Goal: Task Accomplishment & Management: Use online tool/utility

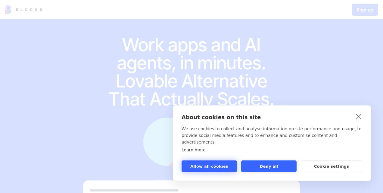
click at [219, 168] on button "Allow all cookies" at bounding box center [208, 166] width 55 height 12
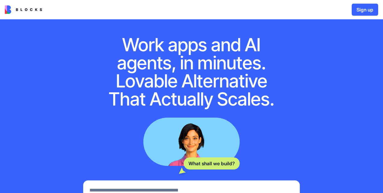
drag, startPoint x: 382, startPoint y: 61, endPoint x: 384, endPoint y: 86, distance: 25.0
click at [382, 86] on html "Sign up Work apps and AI agents, in minutes. Lovable Alternative That Actually …" at bounding box center [191, 96] width 383 height 193
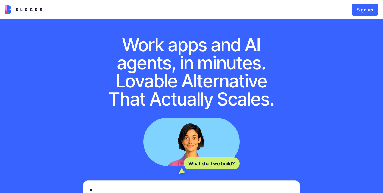
scroll to position [3, 0]
type textarea "*"
click at [366, 9] on button "Sign up" at bounding box center [364, 10] width 26 height 12
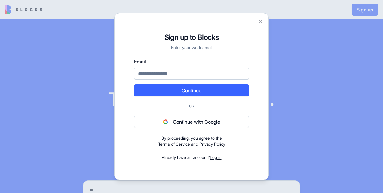
click at [189, 120] on button "Continue with Google" at bounding box center [191, 122] width 115 height 12
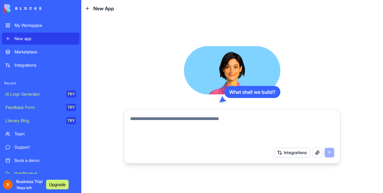
click at [30, 65] on div "Integrations" at bounding box center [44, 65] width 61 height 6
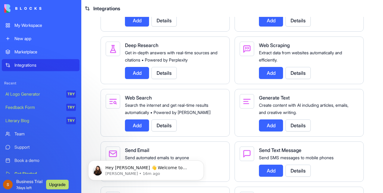
scroll to position [1070, 0]
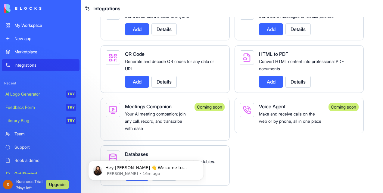
click at [38, 38] on div "New app" at bounding box center [44, 39] width 61 height 6
